Goal: Information Seeking & Learning: Learn about a topic

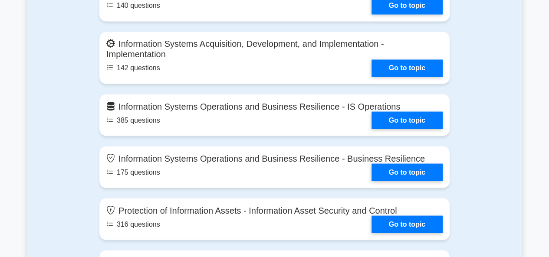
scroll to position [745, 0]
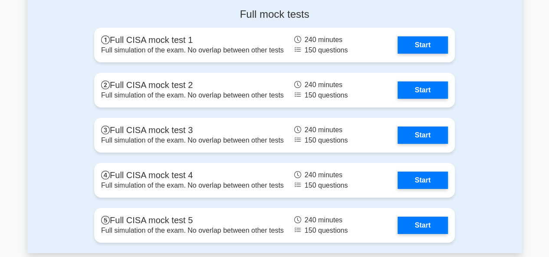
scroll to position [1309, 0]
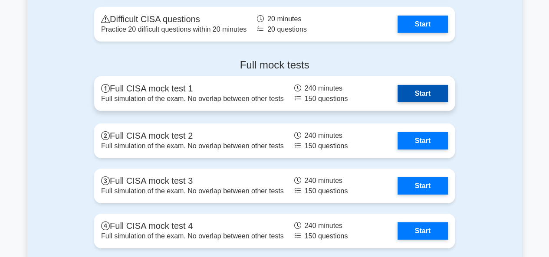
click at [445, 102] on link "Start" at bounding box center [422, 93] width 50 height 17
click at [416, 102] on link "Start" at bounding box center [422, 93] width 50 height 17
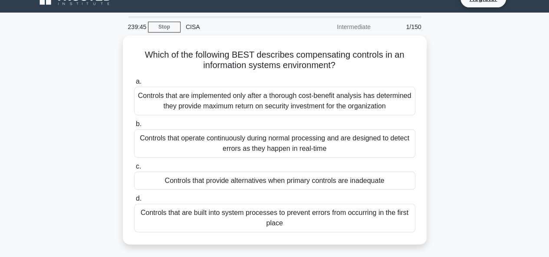
scroll to position [17, 0]
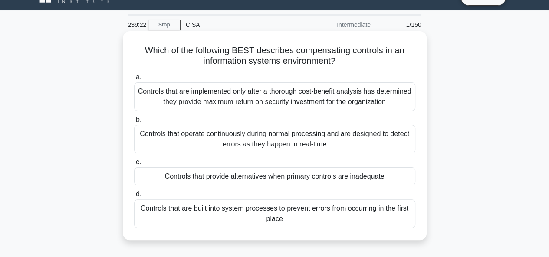
click at [317, 144] on div "Controls that operate continuously during normal processing and are designed to…" at bounding box center [274, 139] width 281 height 29
click at [134, 123] on input "b. Controls that operate continuously during normal processing and are designed…" at bounding box center [134, 120] width 0 height 6
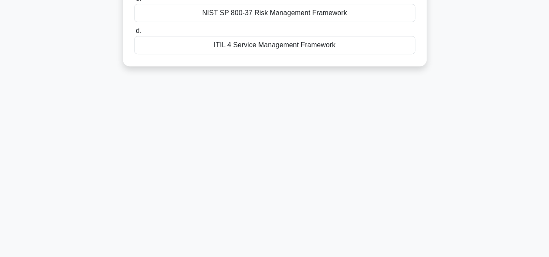
scroll to position [0, 0]
